Goal: Task Accomplishment & Management: Use online tool/utility

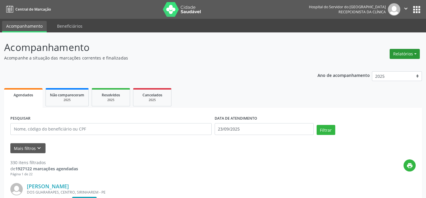
click at [416, 52] on button "Relatórios" at bounding box center [404, 54] width 30 height 10
click at [388, 67] on link "Agendamentos" at bounding box center [388, 66] width 64 height 8
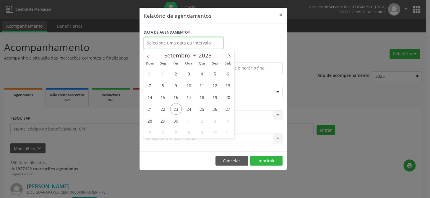
click at [183, 41] on input "text" at bounding box center [184, 43] width 80 height 12
click at [175, 109] on span "23" at bounding box center [176, 109] width 12 height 12
type input "23/09/2025"
click at [175, 109] on span "23" at bounding box center [176, 109] width 12 height 12
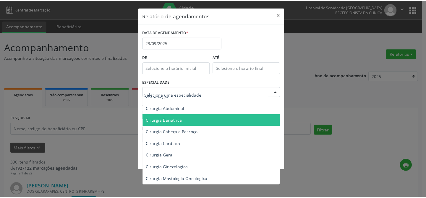
scroll to position [27, 0]
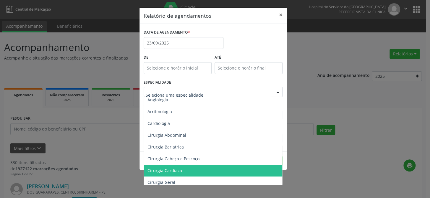
click at [177, 170] on span "Cirurgia Cardiaca" at bounding box center [164, 171] width 35 height 6
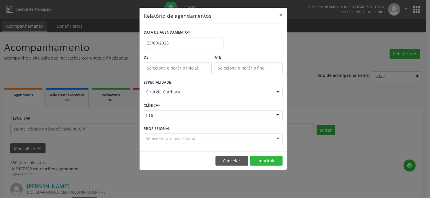
click at [167, 112] on div "Hse" at bounding box center [213, 115] width 139 height 10
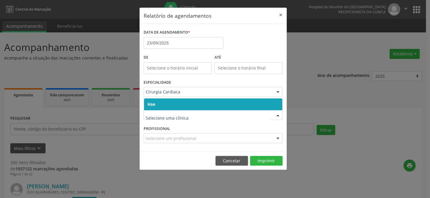
click at [168, 101] on span "Hse" at bounding box center [213, 105] width 138 height 12
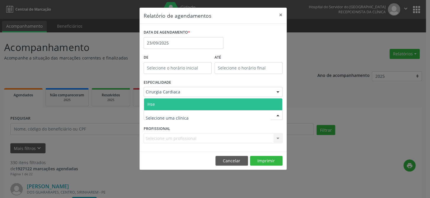
click at [160, 105] on span "Hse" at bounding box center [213, 105] width 138 height 12
click at [160, 105] on div "CLÍNICA * Hse Nenhum resultado encontrado para: " " Não há nenhuma opção para s…" at bounding box center [213, 112] width 142 height 23
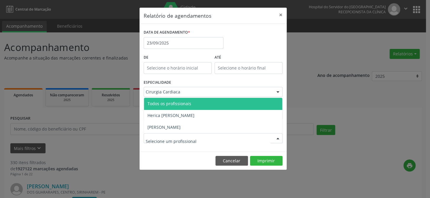
click at [199, 140] on div at bounding box center [213, 139] width 139 height 10
type input "j"
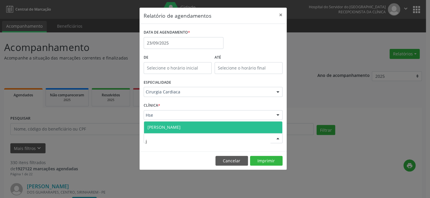
click at [200, 125] on span "[PERSON_NAME]" at bounding box center [213, 128] width 138 height 12
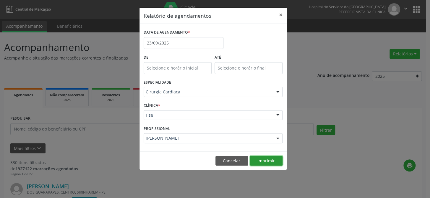
click at [274, 160] on button "Imprimir" at bounding box center [266, 161] width 32 height 10
click at [282, 15] on button "×" at bounding box center [281, 15] width 12 height 14
